Goal: Information Seeking & Learning: Check status

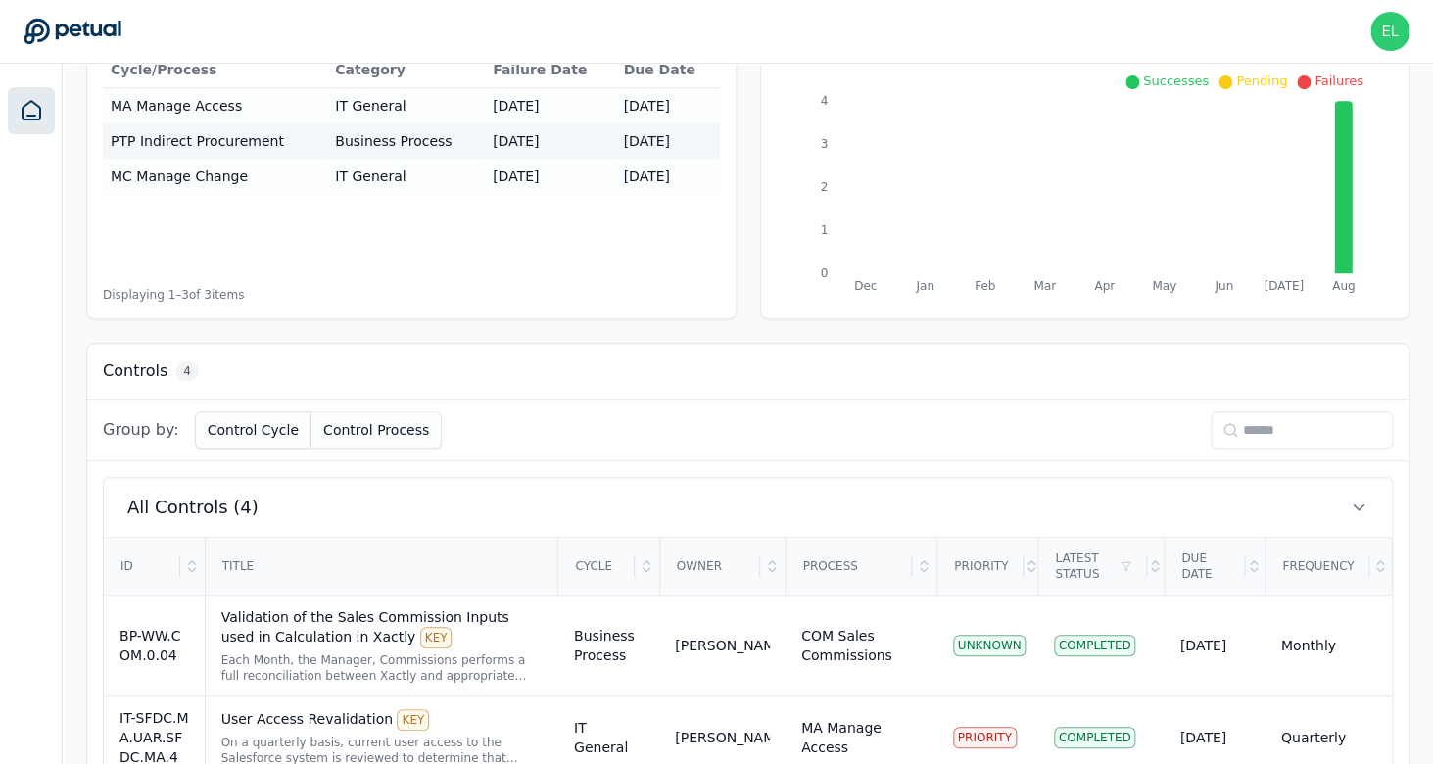
scroll to position [505, 0]
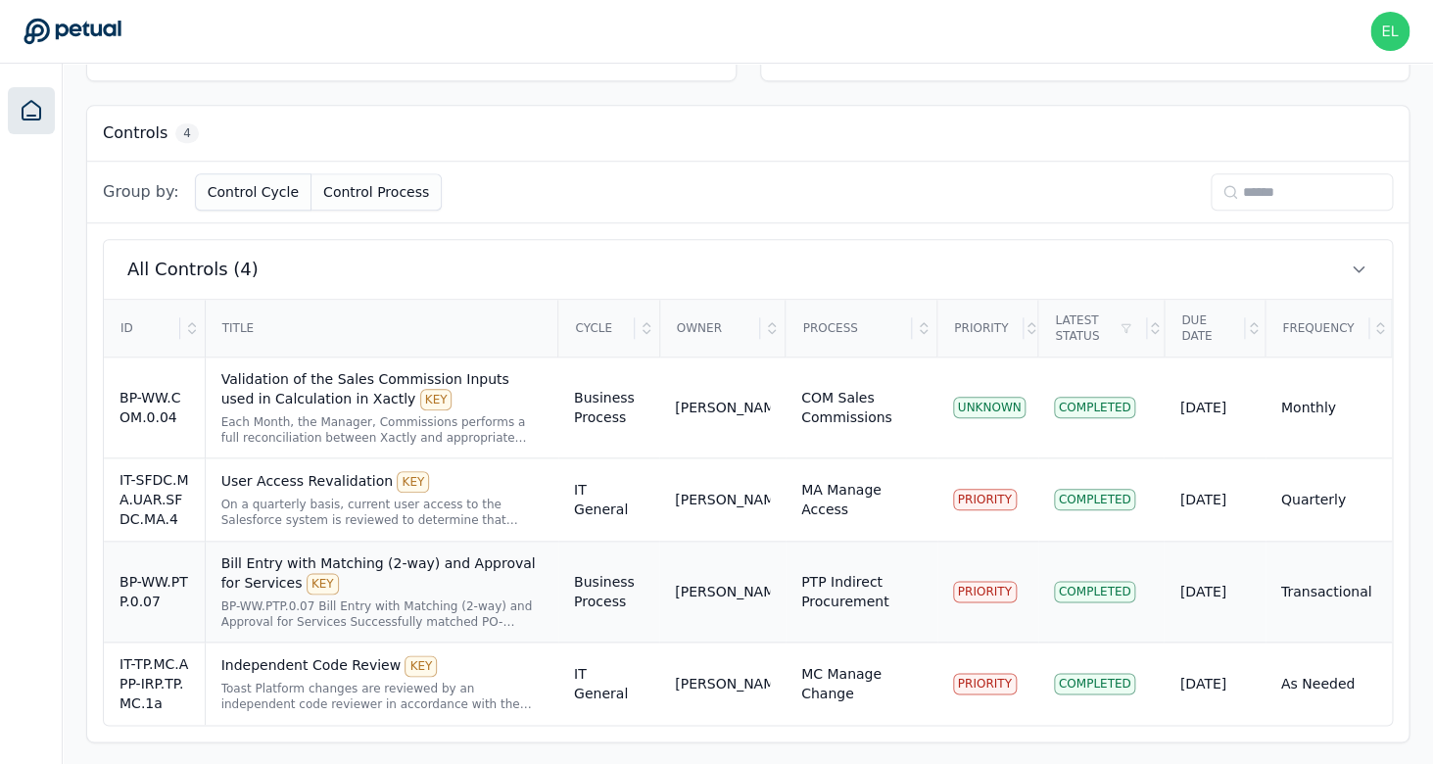
click at [366, 630] on td "Bill Entry with Matching (2-way) and Approval for Services KEY BP-WW.PTP.0.07 B…" at bounding box center [382, 592] width 354 height 101
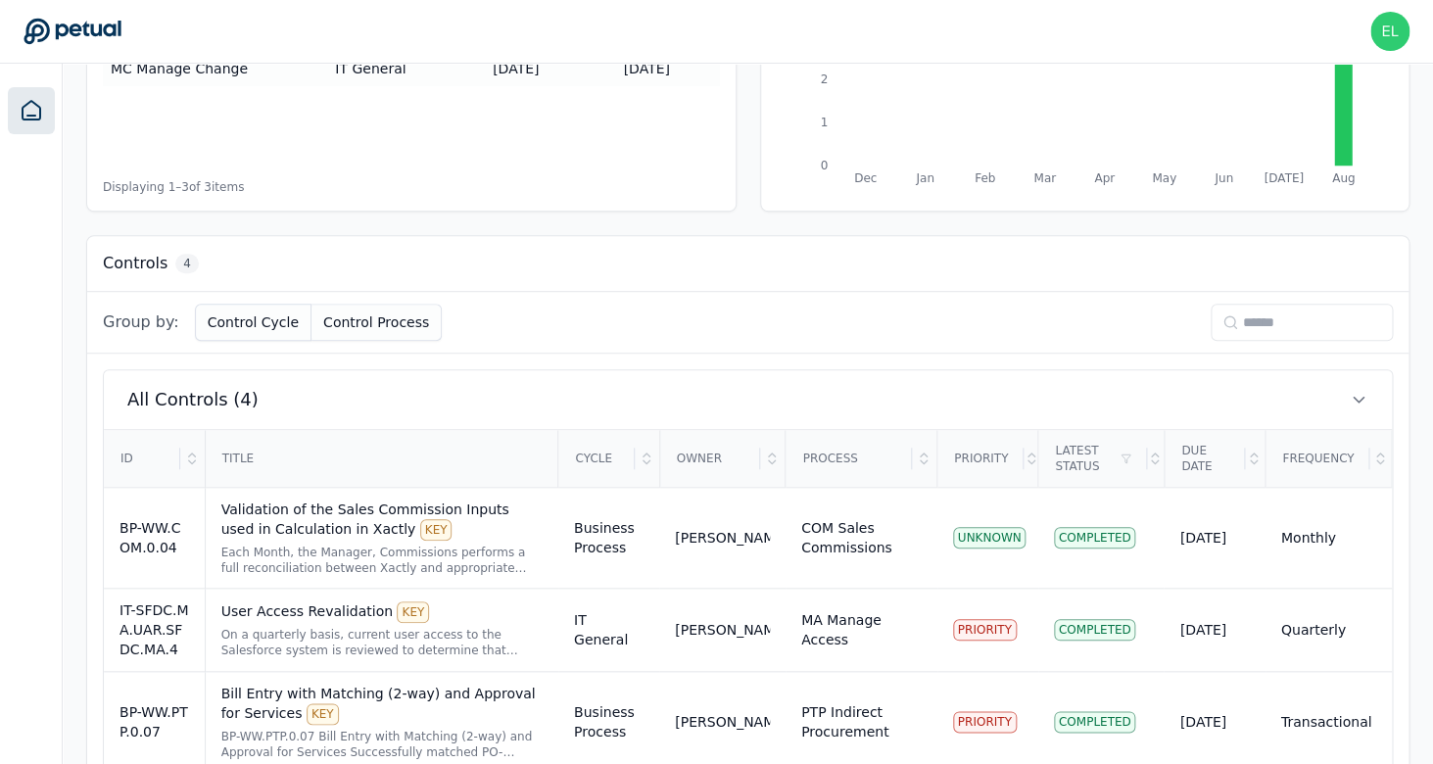
scroll to position [505, 0]
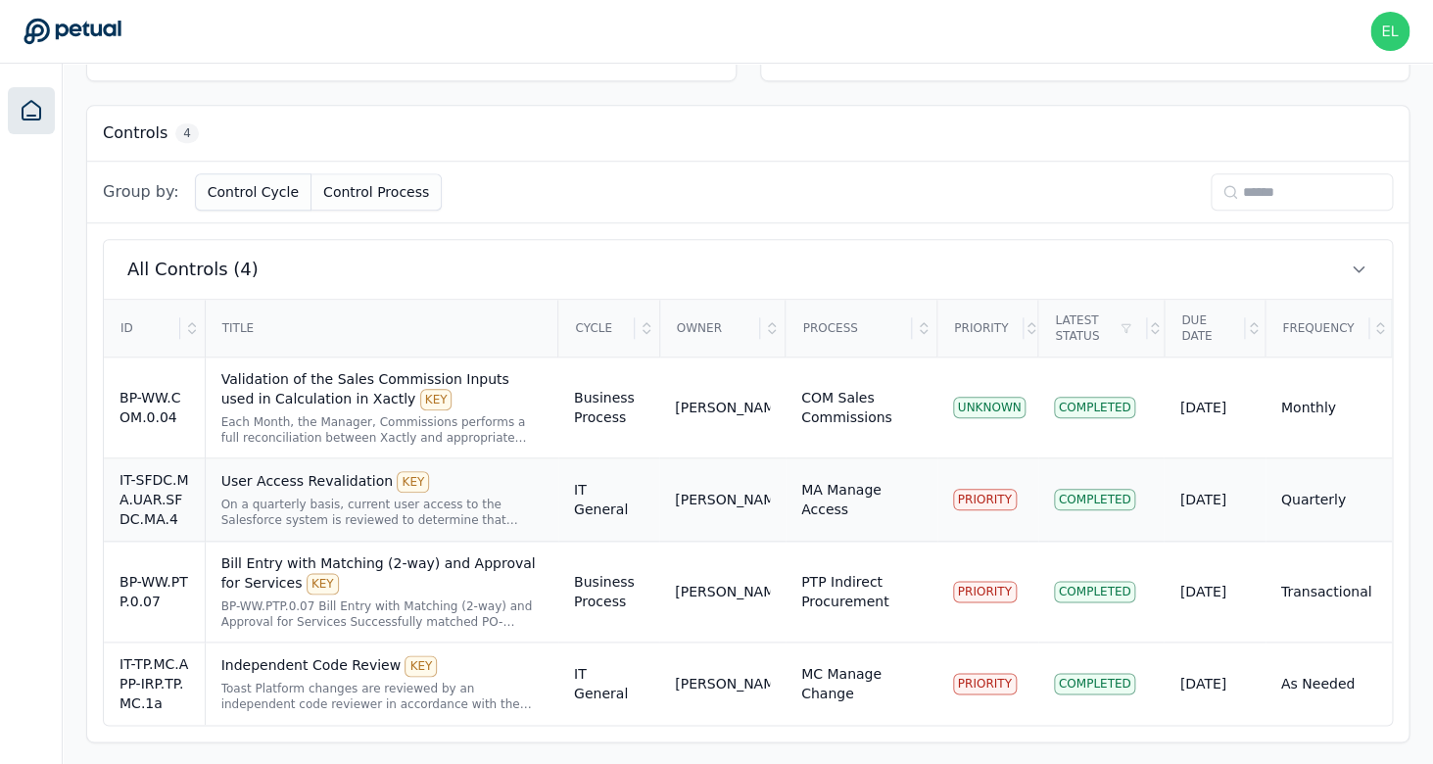
click at [341, 496] on div "On a quarterly basis, current user access to the Salesforce system is reviewed …" at bounding box center [381, 511] width 321 height 31
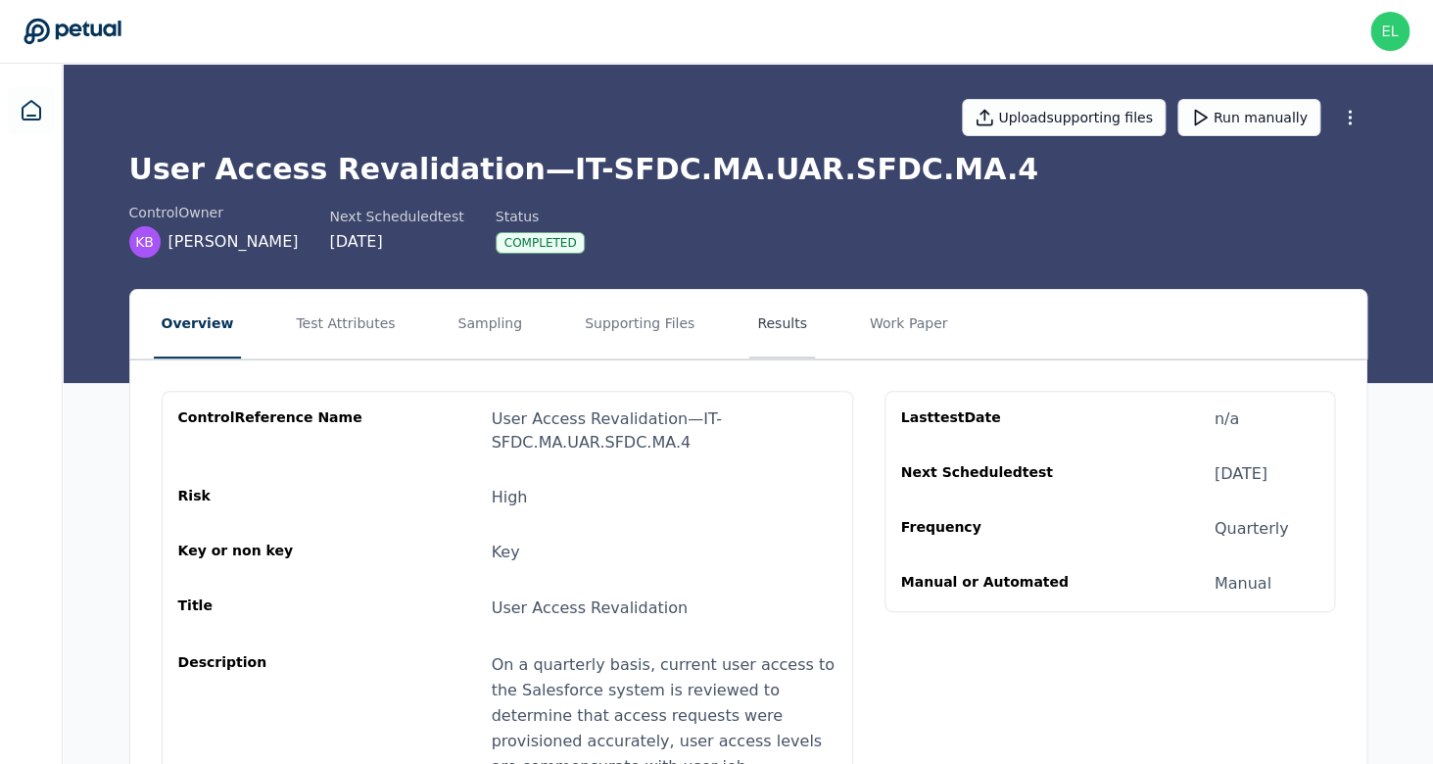
click at [749, 326] on button "Results" at bounding box center [782, 324] width 66 height 69
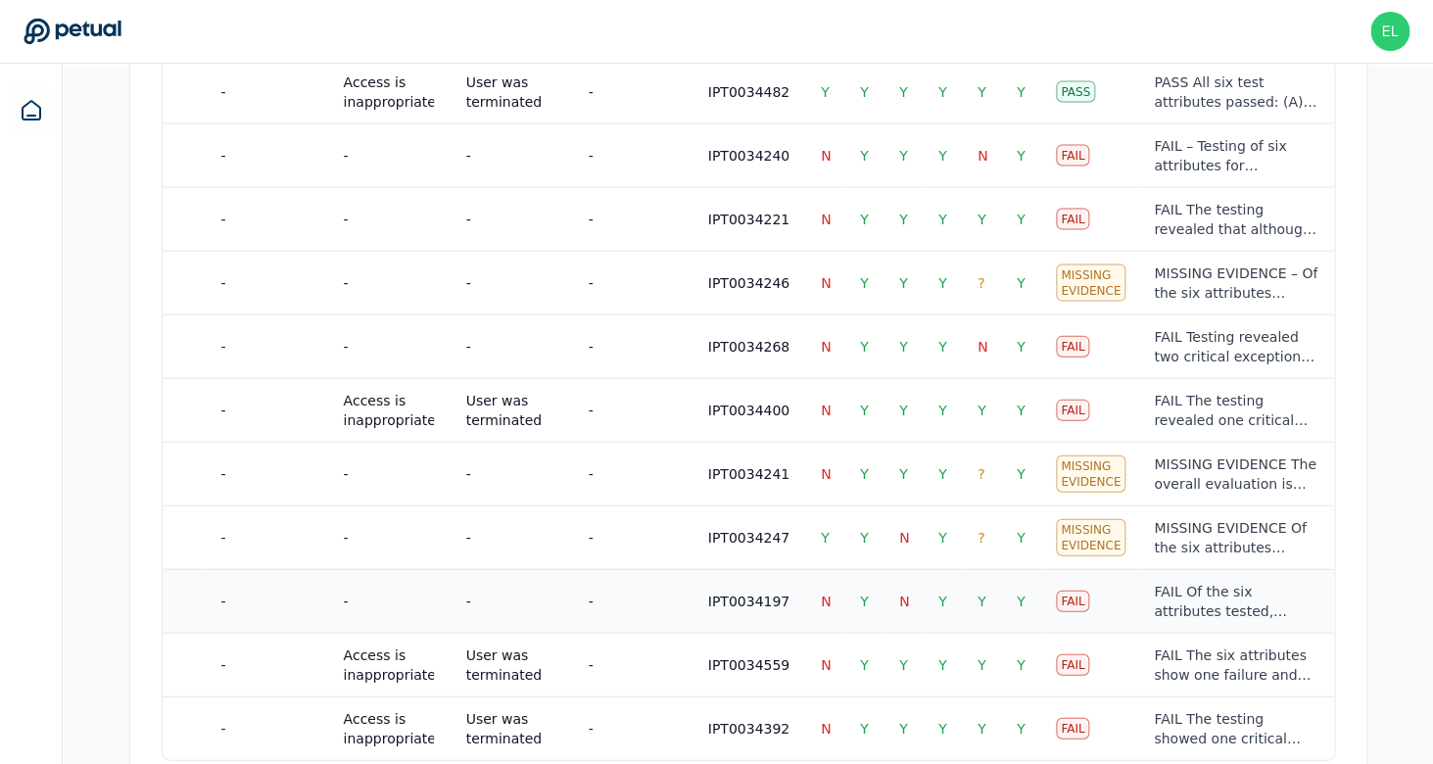
scroll to position [1494, 0]
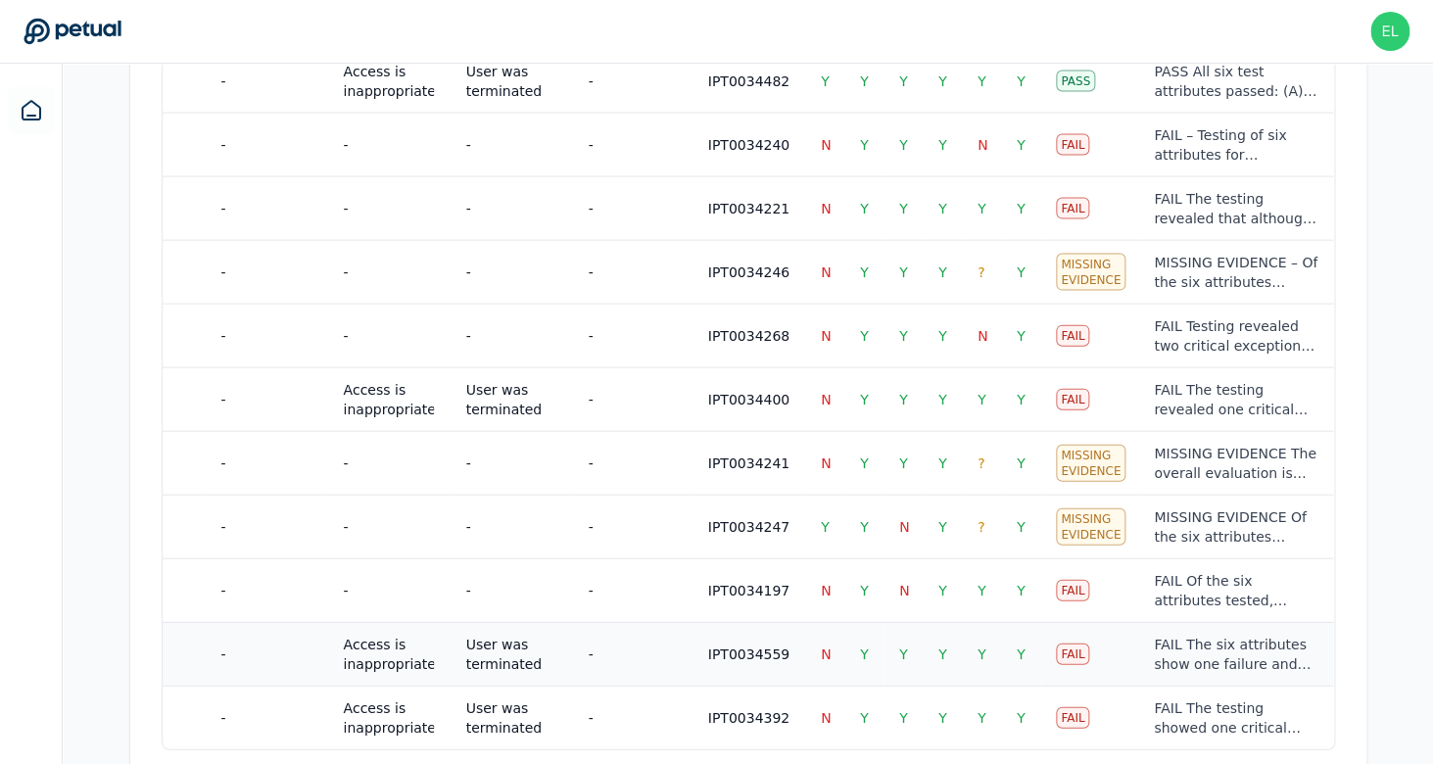
click at [1154, 635] on div "FAIL The six attributes show one failure and five passes: Attribute A failed be…" at bounding box center [1236, 654] width 164 height 39
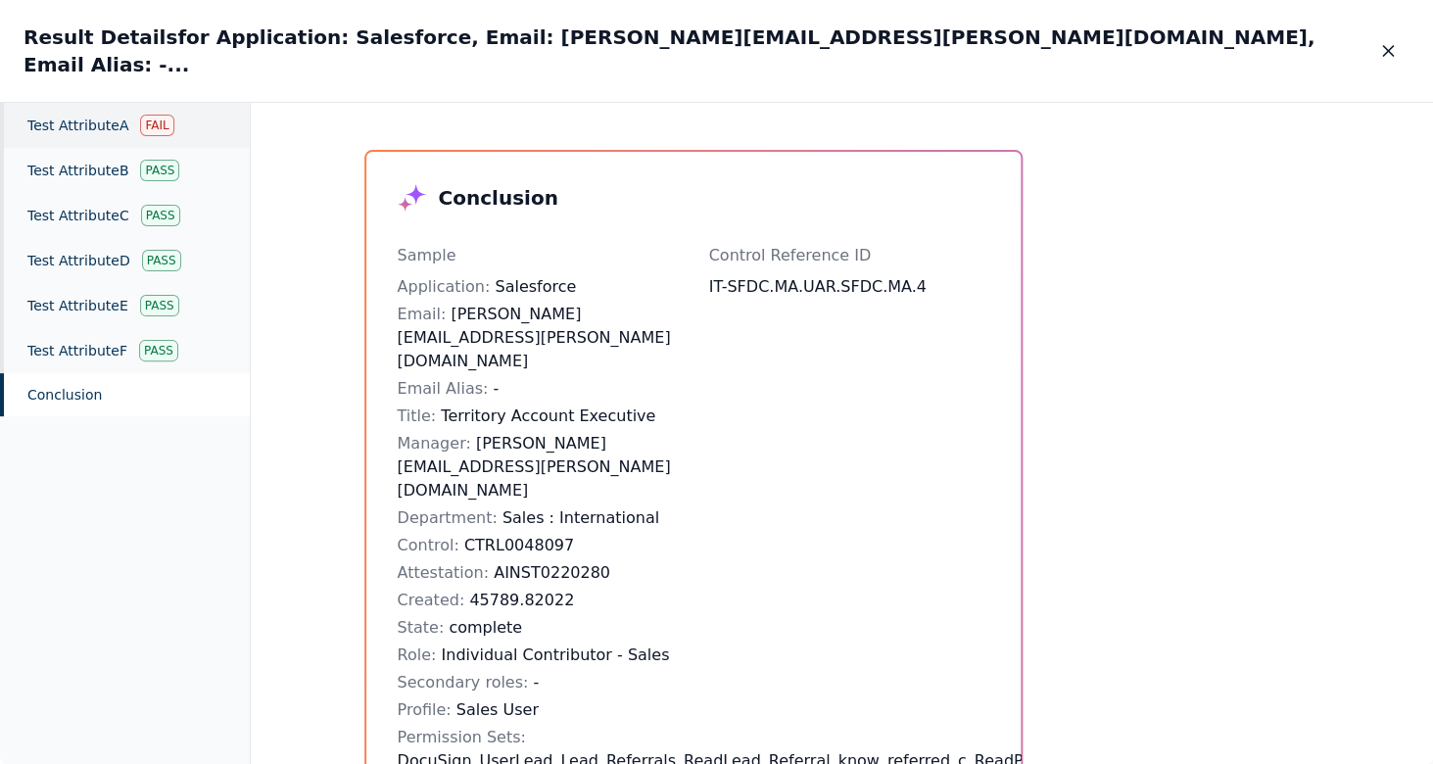
click at [85, 103] on div "Test Attribute A Fail" at bounding box center [125, 125] width 250 height 45
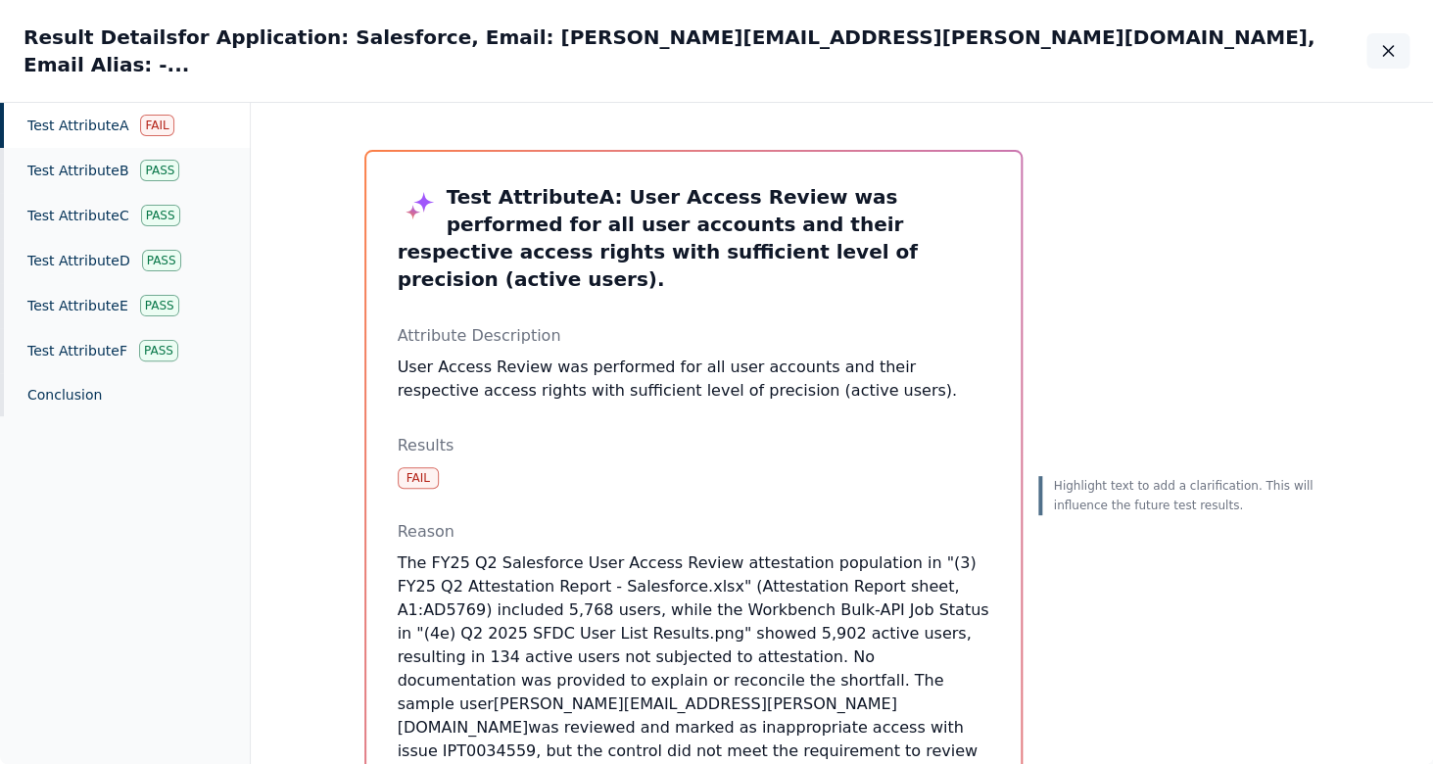
click at [1376, 36] on button "button" at bounding box center [1387, 50] width 43 height 35
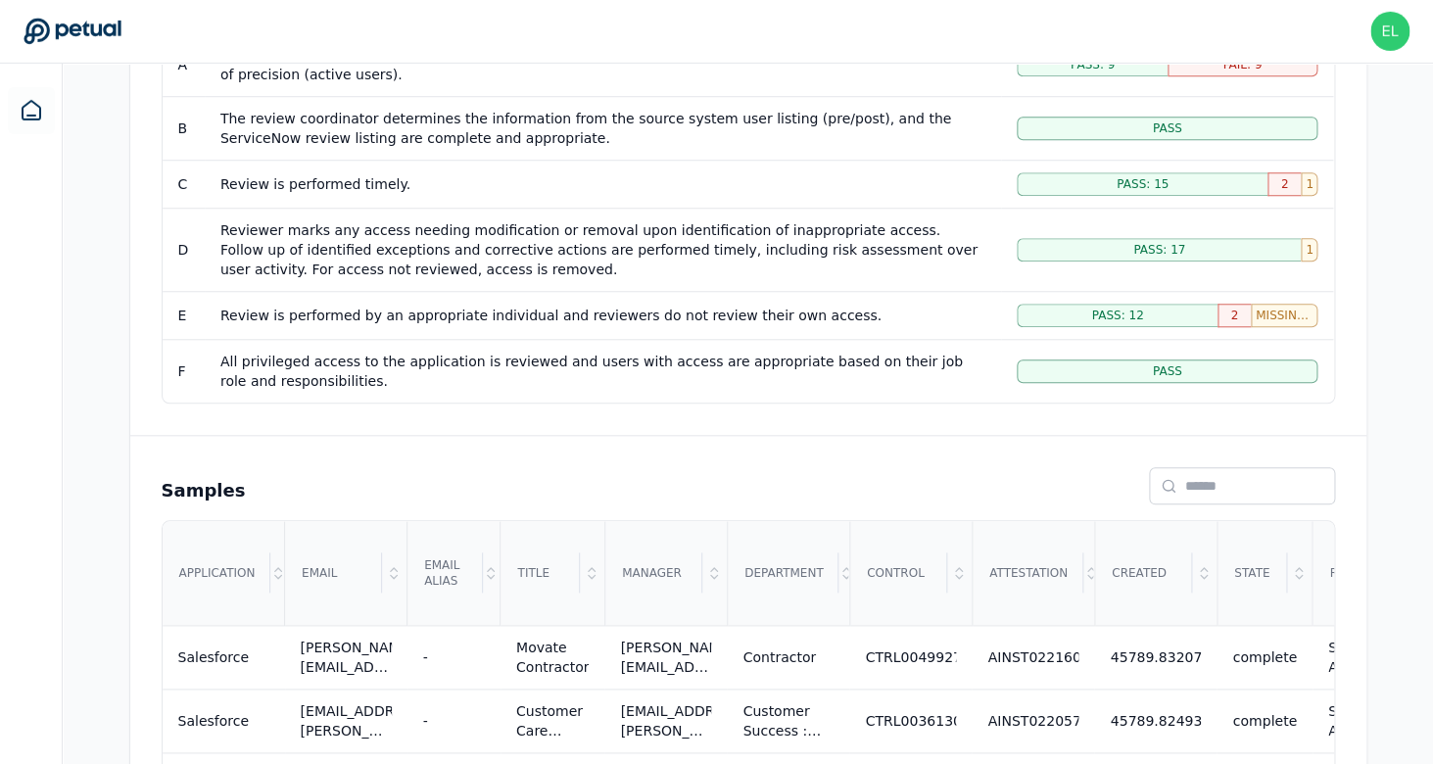
scroll to position [472, 0]
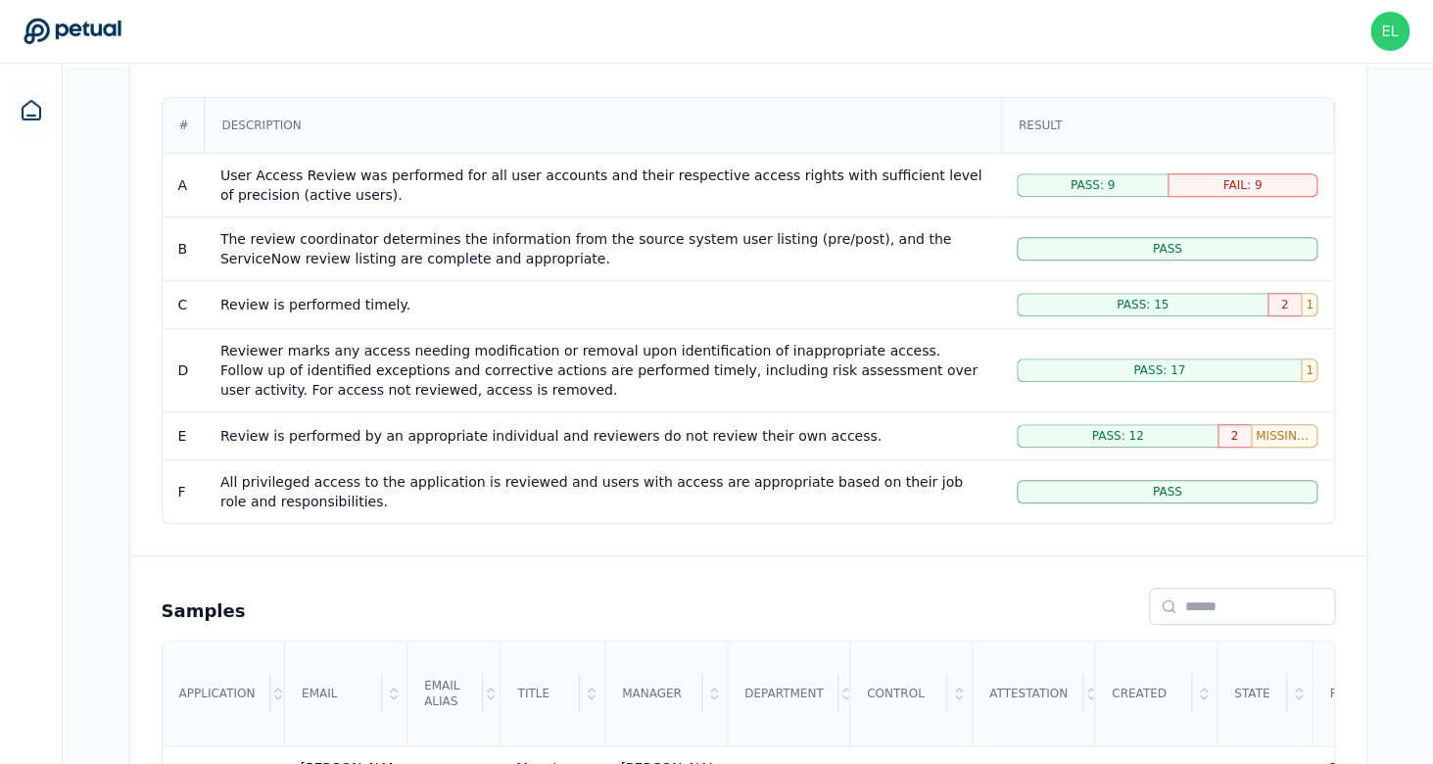
scroll to position [272, 0]
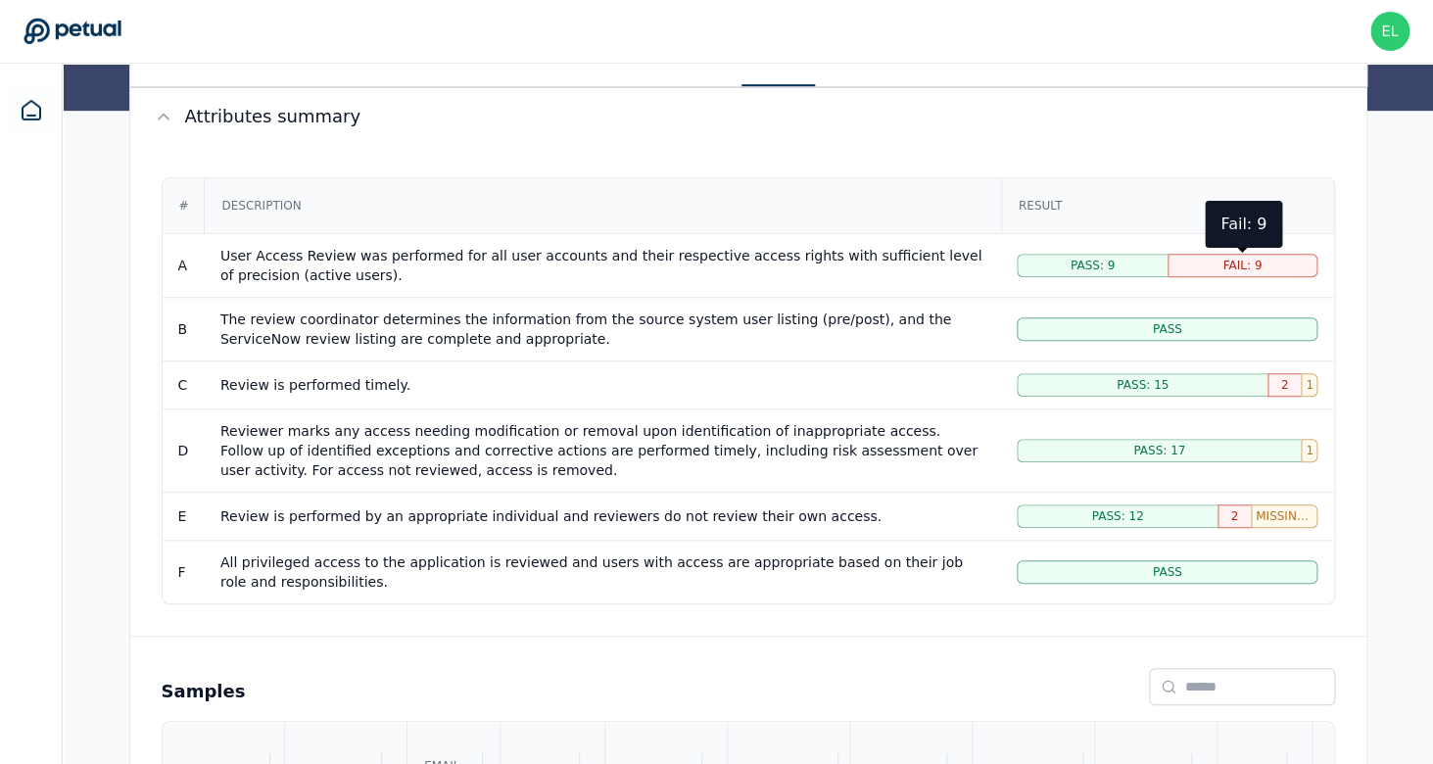
click at [1204, 262] on div "Fail: 9" at bounding box center [1242, 266] width 150 height 24
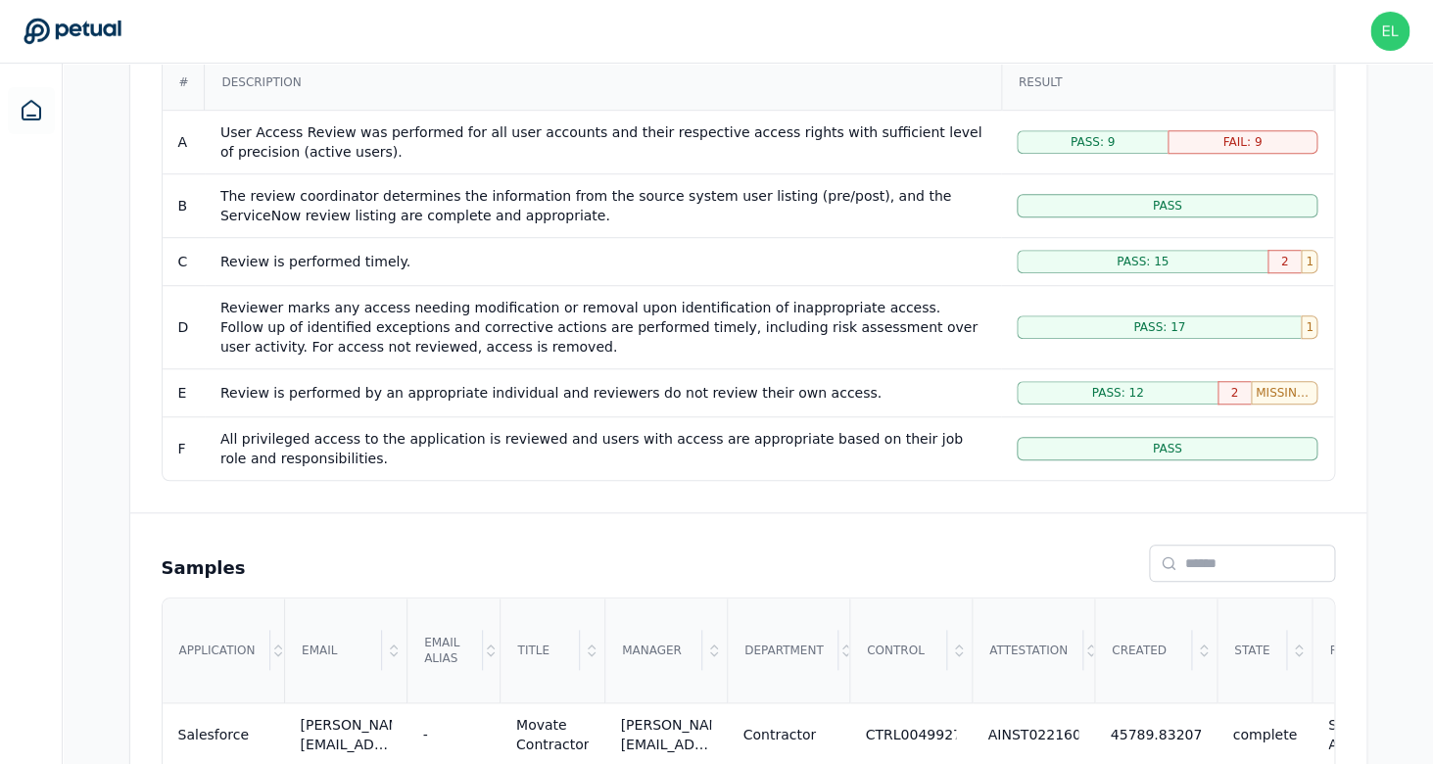
scroll to position [336, 0]
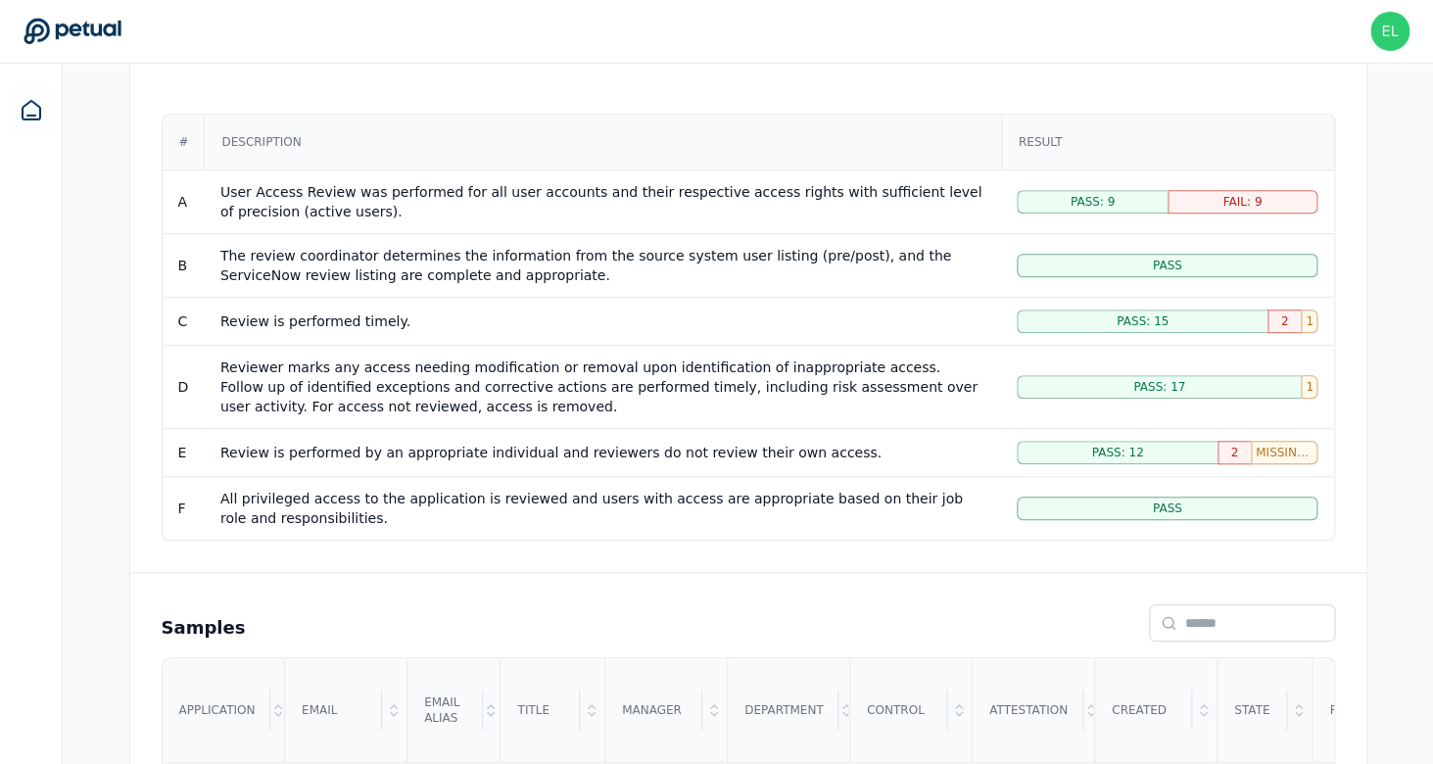
click at [1282, 322] on span "2" at bounding box center [1285, 321] width 8 height 16
click at [1239, 450] on div "2" at bounding box center [1233, 453] width 33 height 24
click at [1139, 449] on span "Pass: 12" at bounding box center [1117, 453] width 52 height 16
click at [1177, 379] on span "Pass: 17" at bounding box center [1159, 387] width 52 height 16
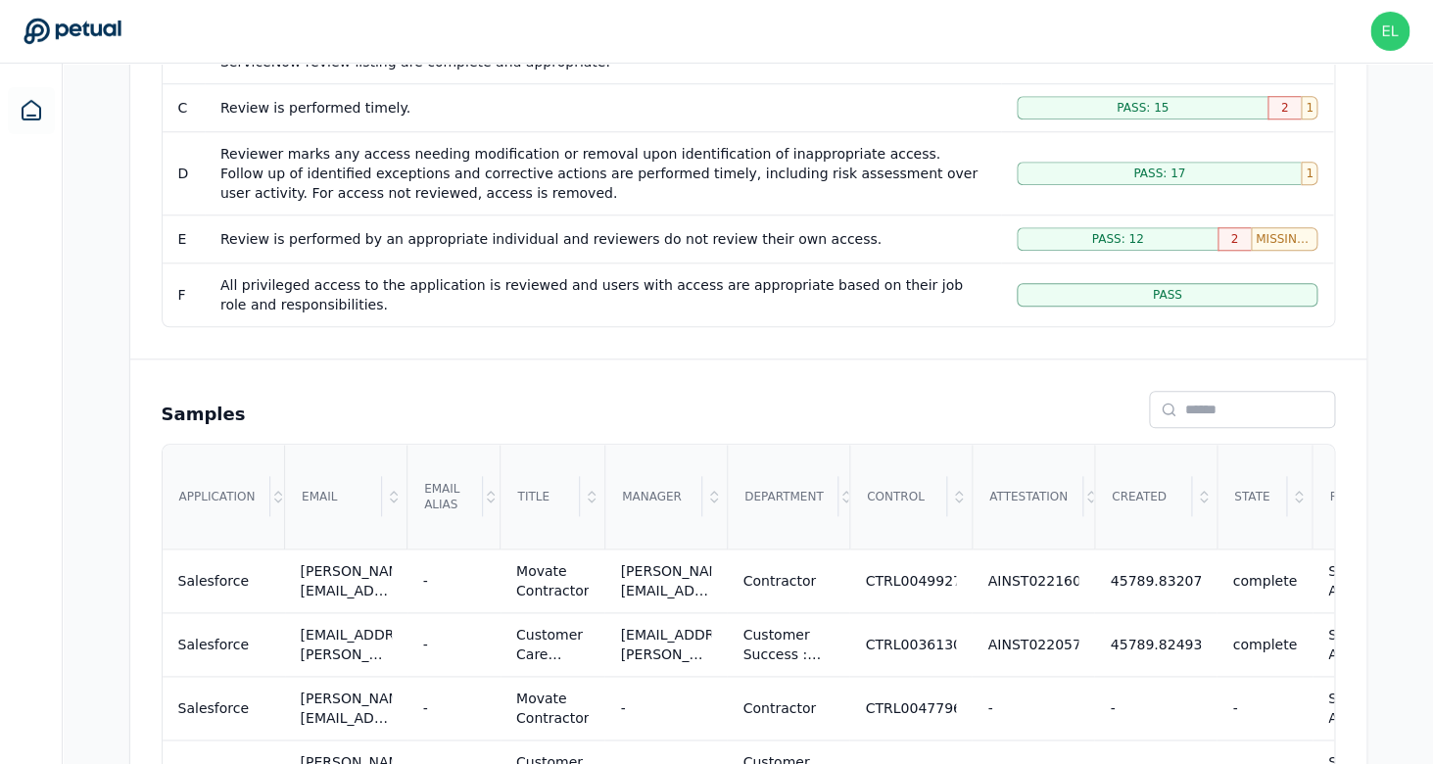
scroll to position [564, 0]
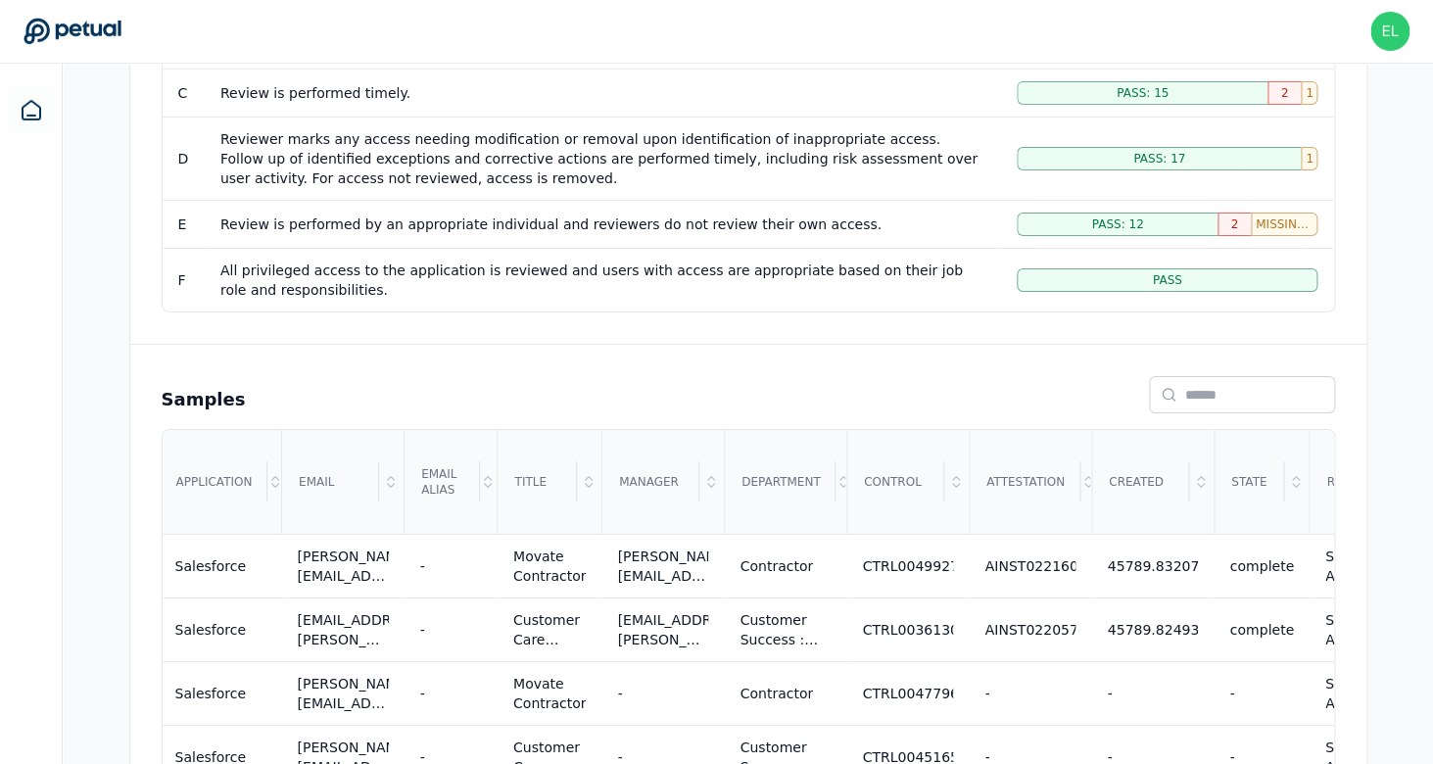
scroll to position [1494, 0]
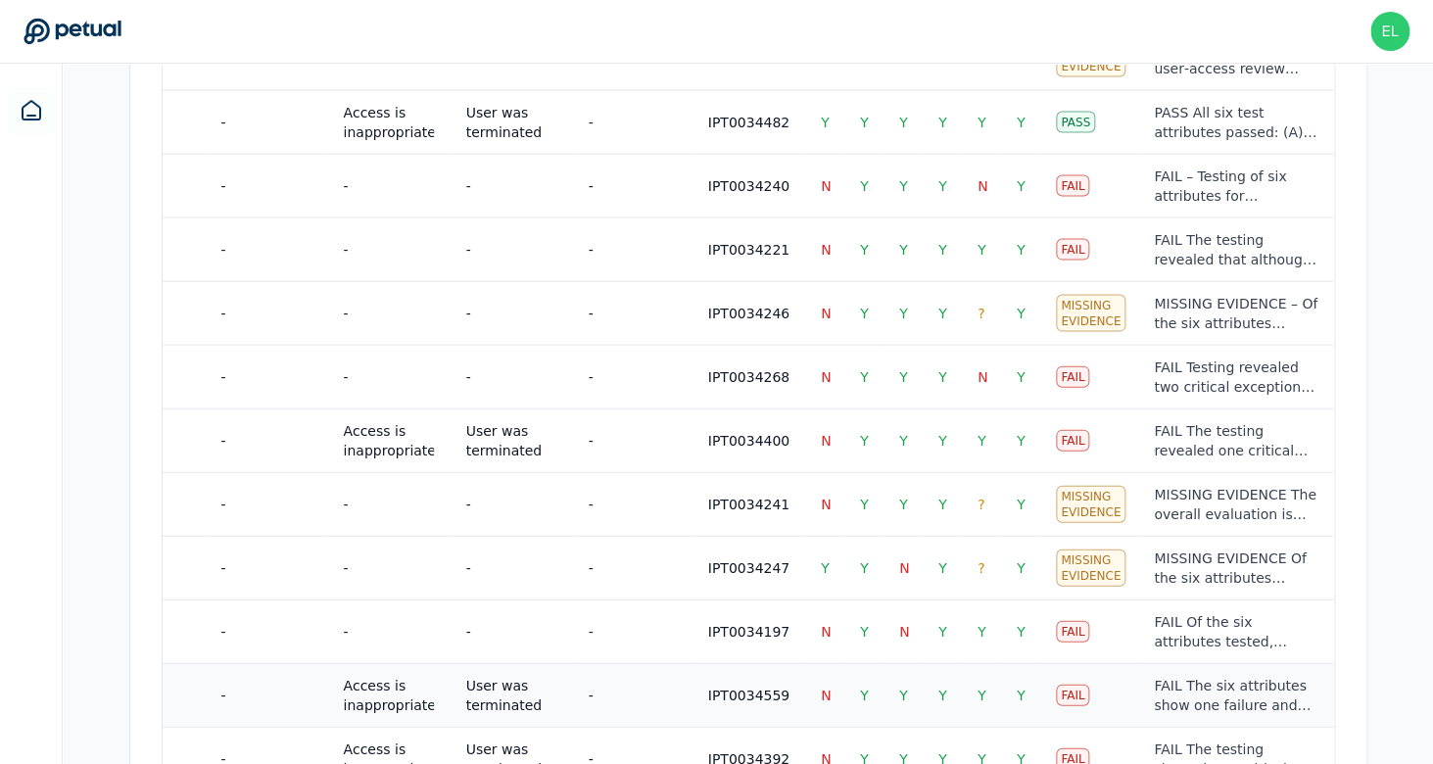
scroll to position [1494, 0]
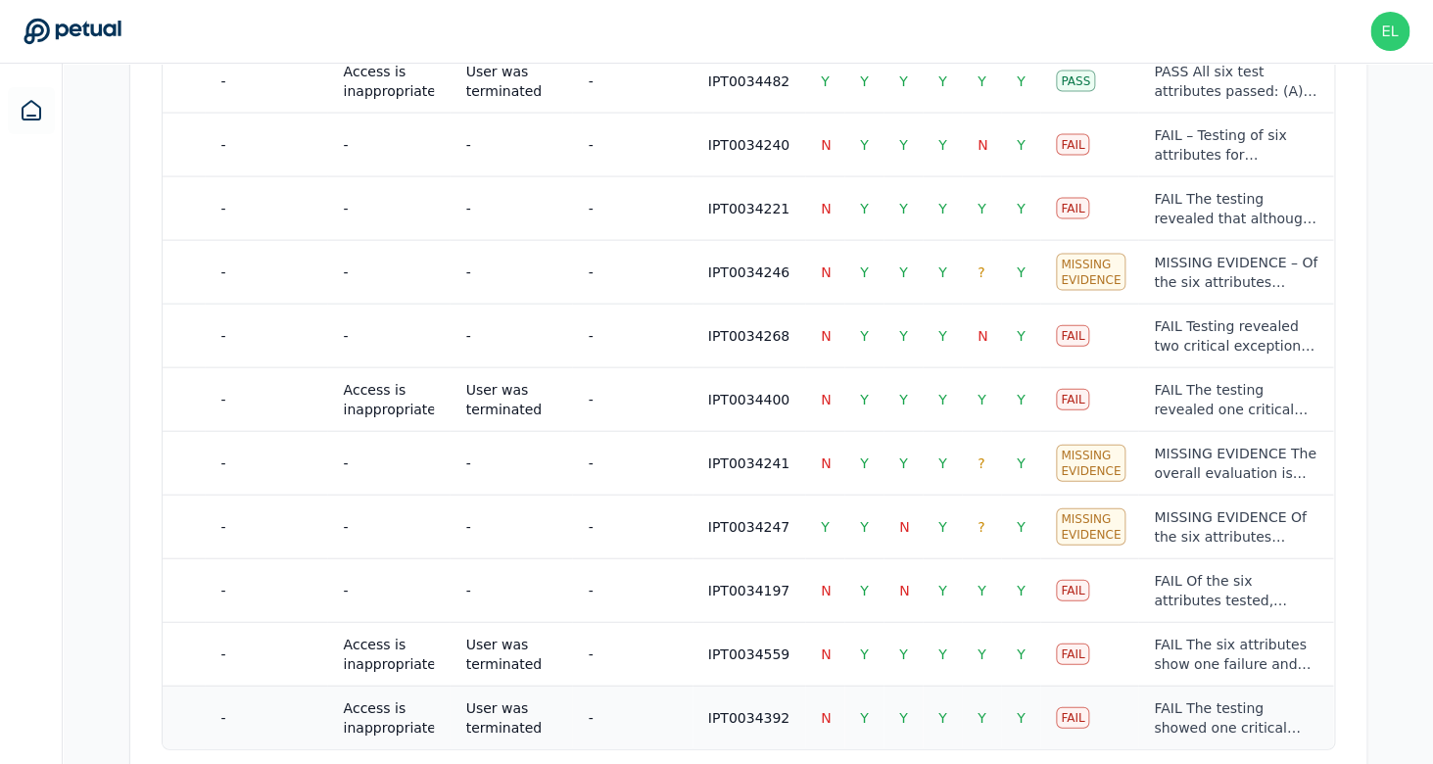
click at [1165, 698] on div "FAIL The testing showed one critical exception: Test Attribute A failed because…" at bounding box center [1236, 717] width 164 height 39
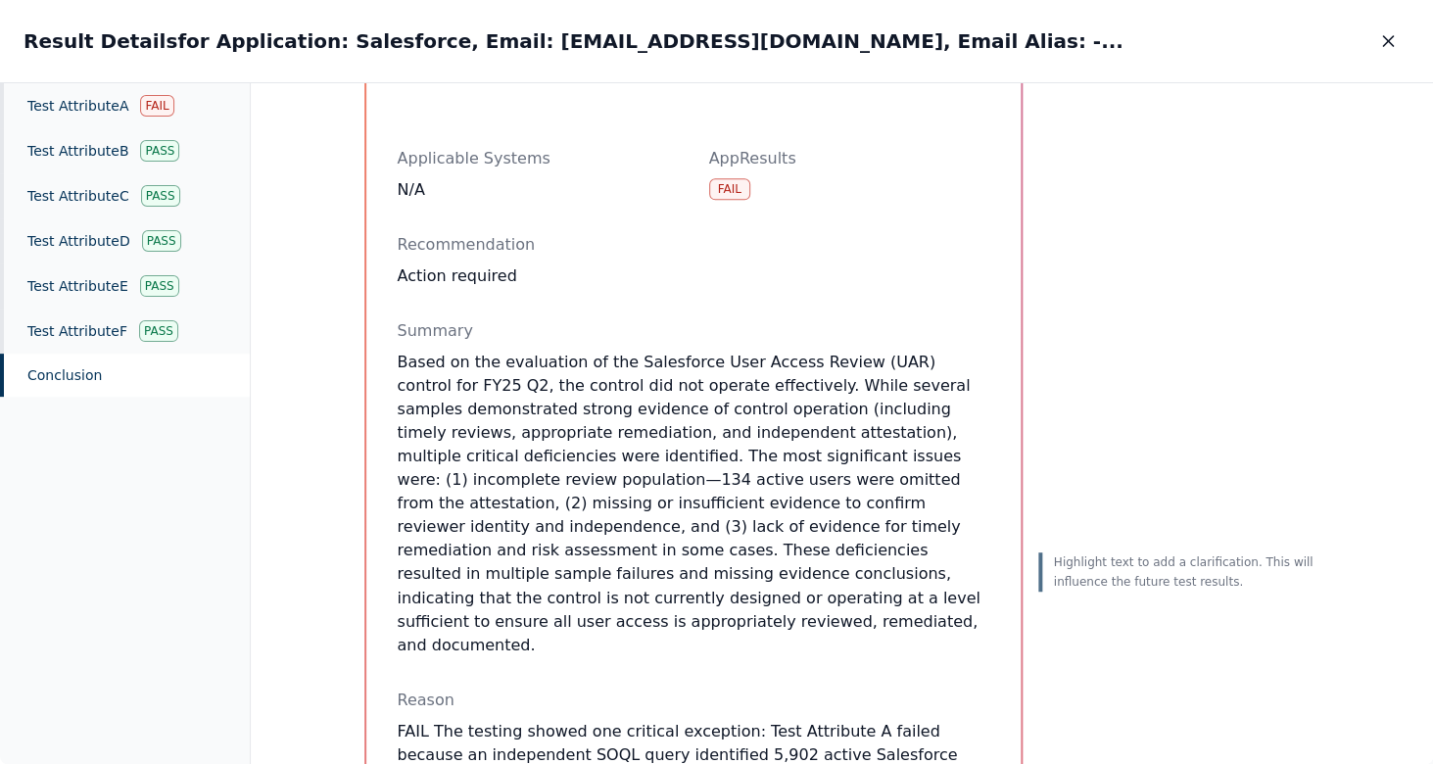
scroll to position [926, 0]
click at [72, 124] on div "Test Attribute A Fail" at bounding box center [125, 105] width 250 height 45
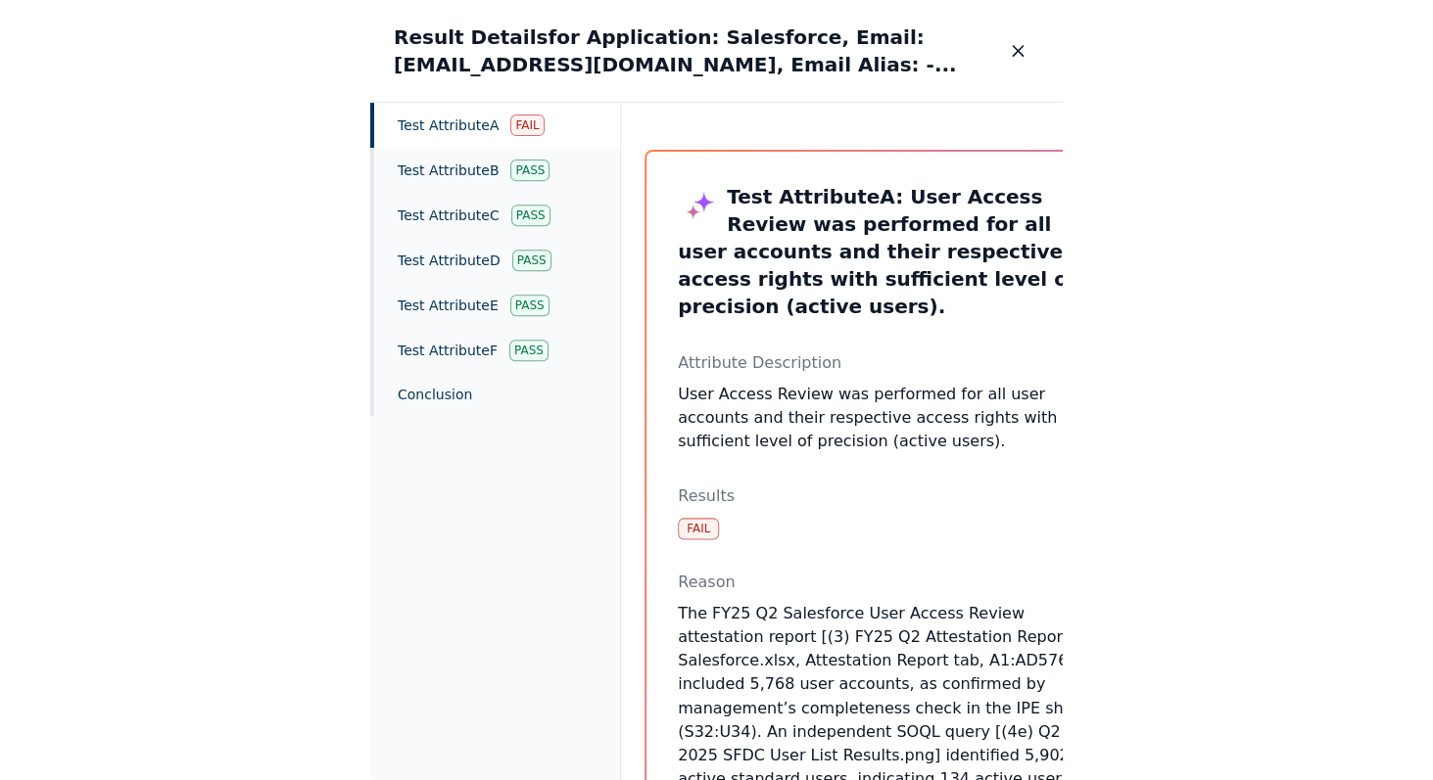
scroll to position [0, 1592]
